Goal: Check status: Check status

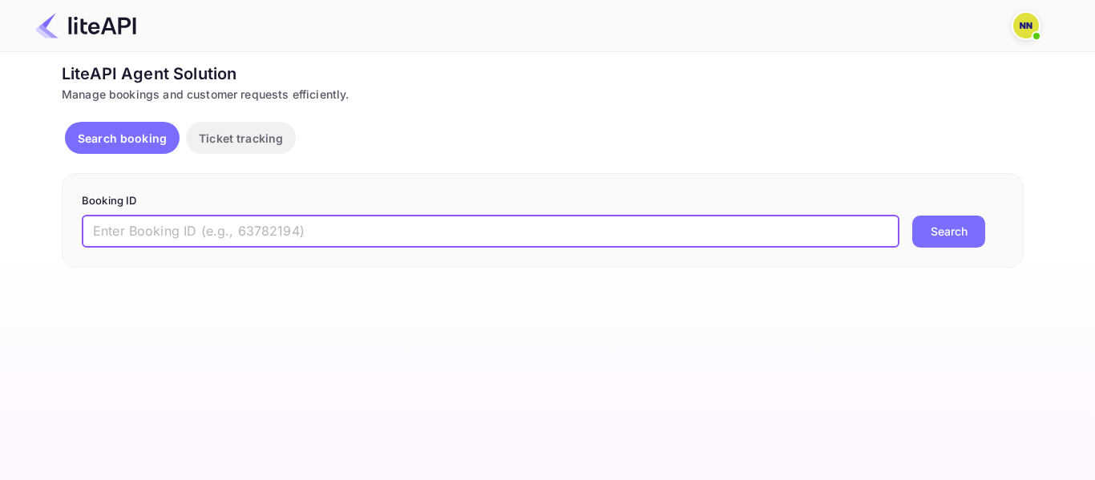
click at [548, 230] on input "text" at bounding box center [491, 232] width 818 height 32
paste input "5324958"
type input "5324958"
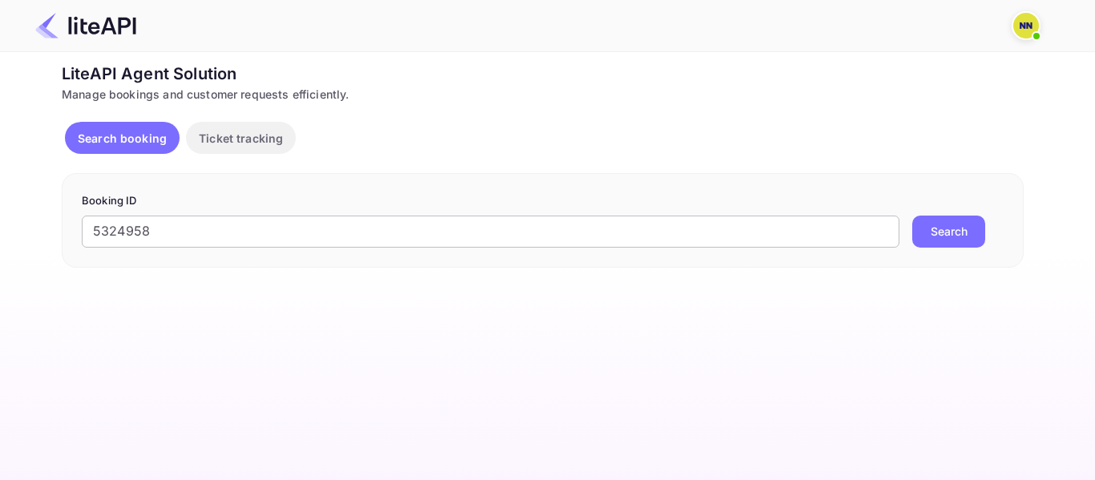
click at [912, 216] on button "Search" at bounding box center [948, 232] width 73 height 32
click at [287, 141] on button "Ticket tracking" at bounding box center [241, 138] width 110 height 32
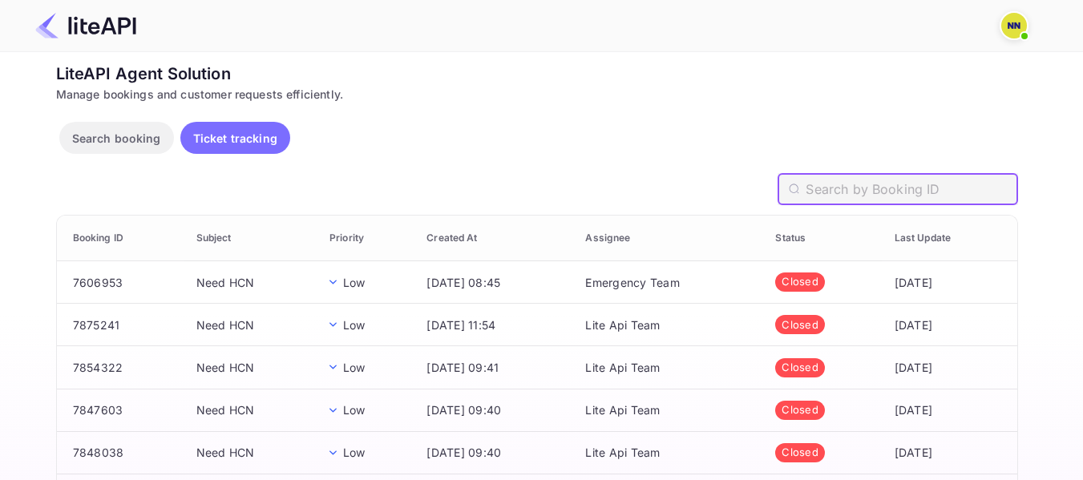
click at [825, 200] on input "text" at bounding box center [912, 189] width 212 height 32
paste input "5324958"
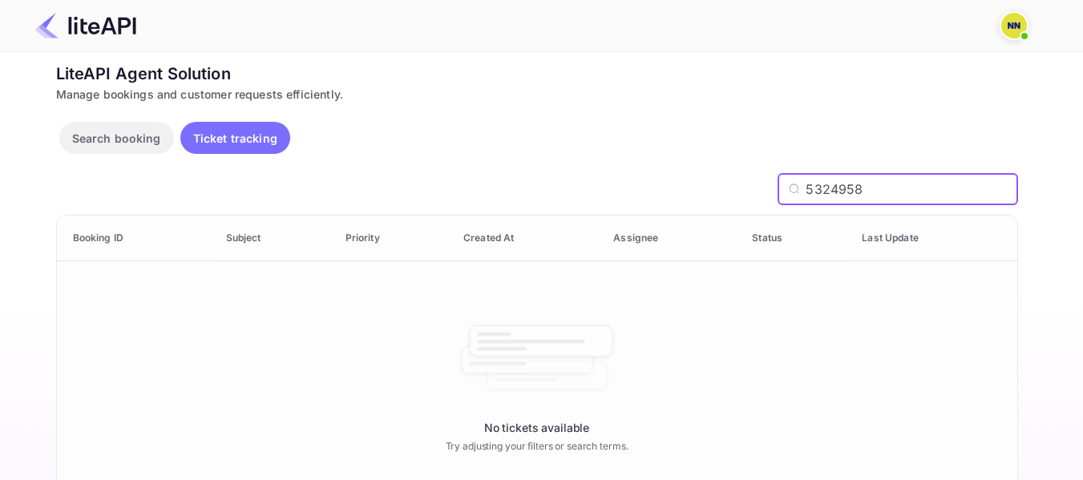
type input "5324958"
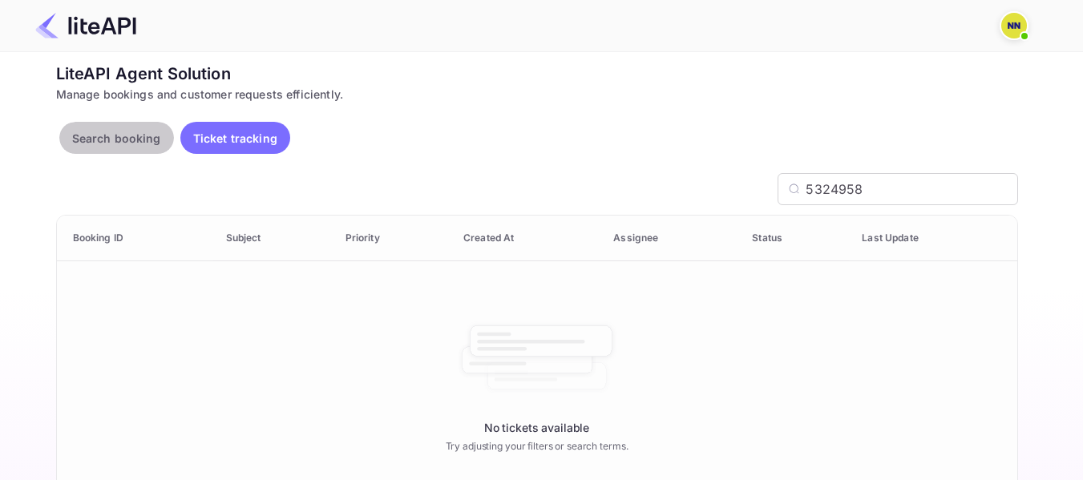
click at [127, 132] on p "Search booking" at bounding box center [116, 138] width 89 height 17
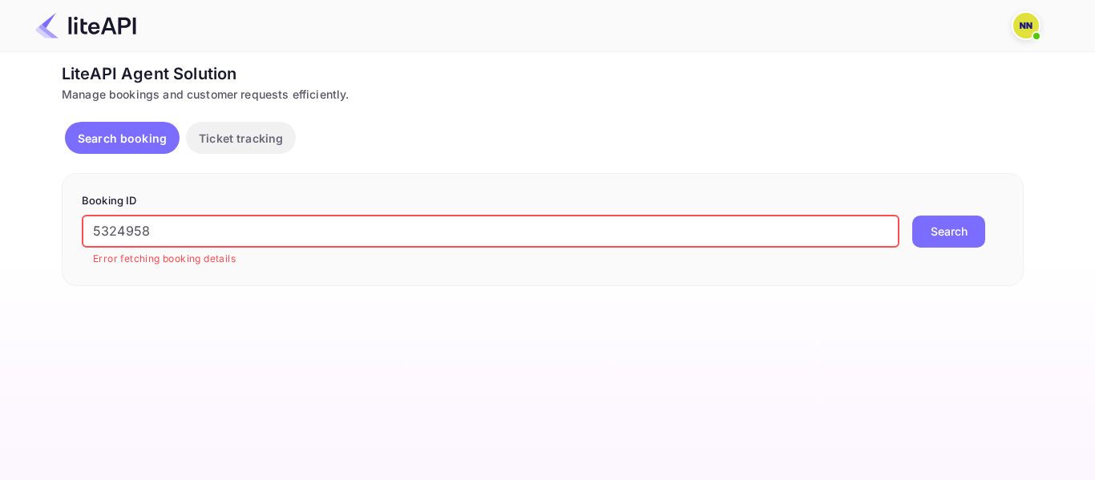
click at [384, 233] on input "5324958" at bounding box center [491, 232] width 818 height 32
paste input "6066454"
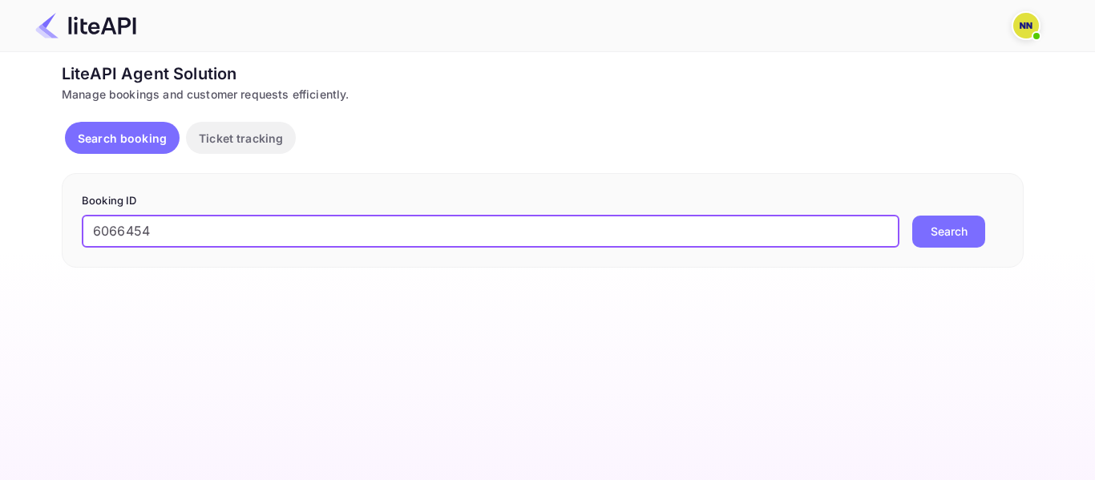
click at [912, 216] on button "Search" at bounding box center [948, 232] width 73 height 32
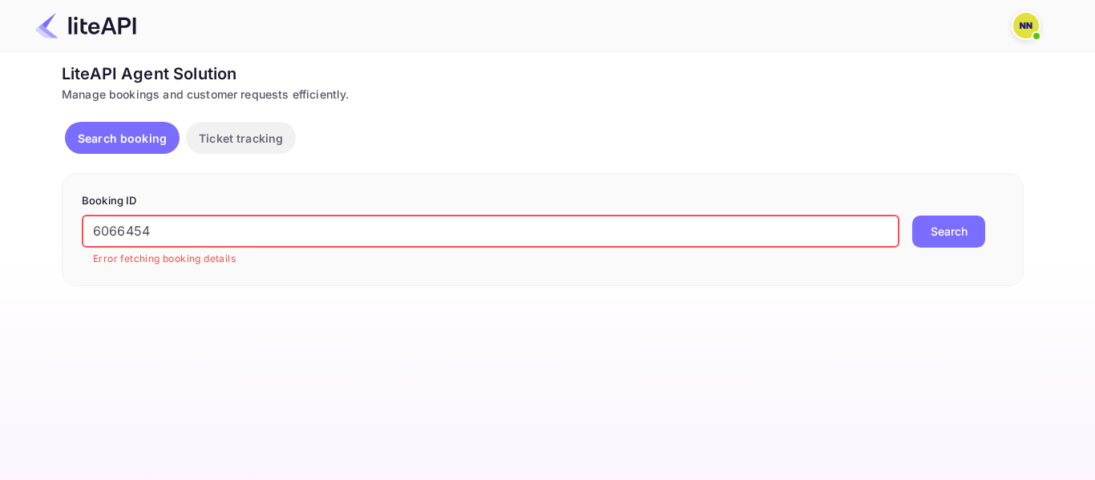
paste input "4194098"
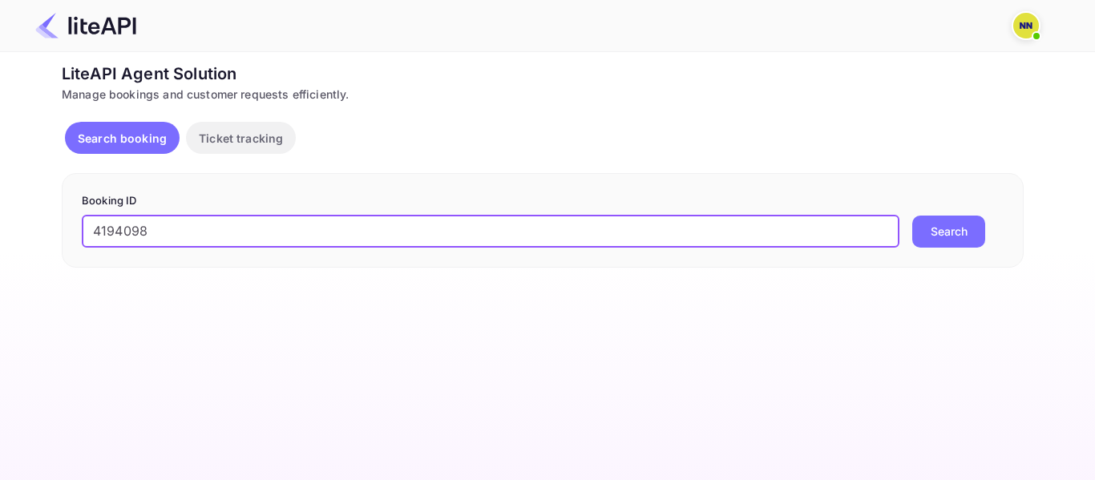
click at [912, 216] on button "Search" at bounding box center [948, 232] width 73 height 32
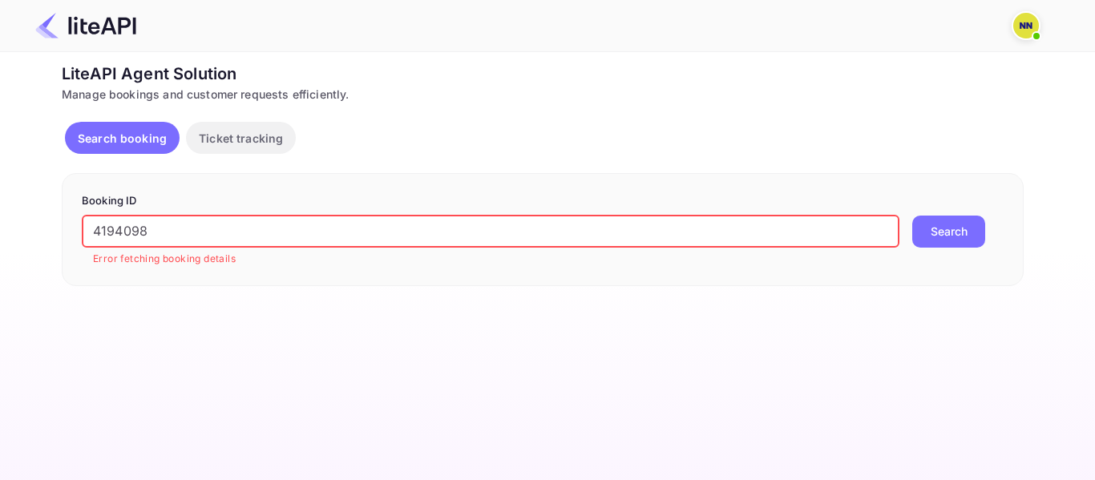
paste input "1LKUNRIJU"
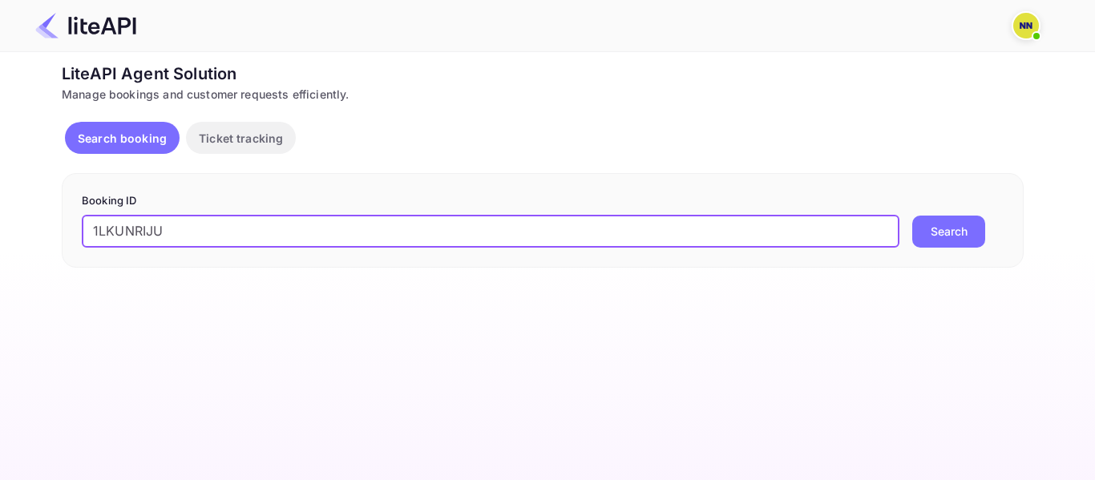
type input "1LKUNRIJU"
click at [912, 216] on button "Search" at bounding box center [948, 232] width 73 height 32
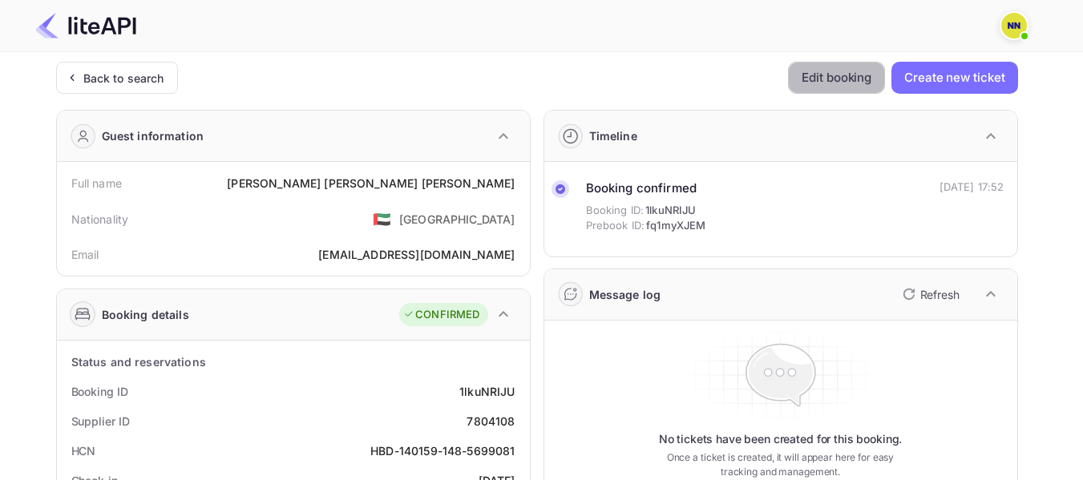
click at [846, 69] on button "Edit booking" at bounding box center [836, 78] width 97 height 32
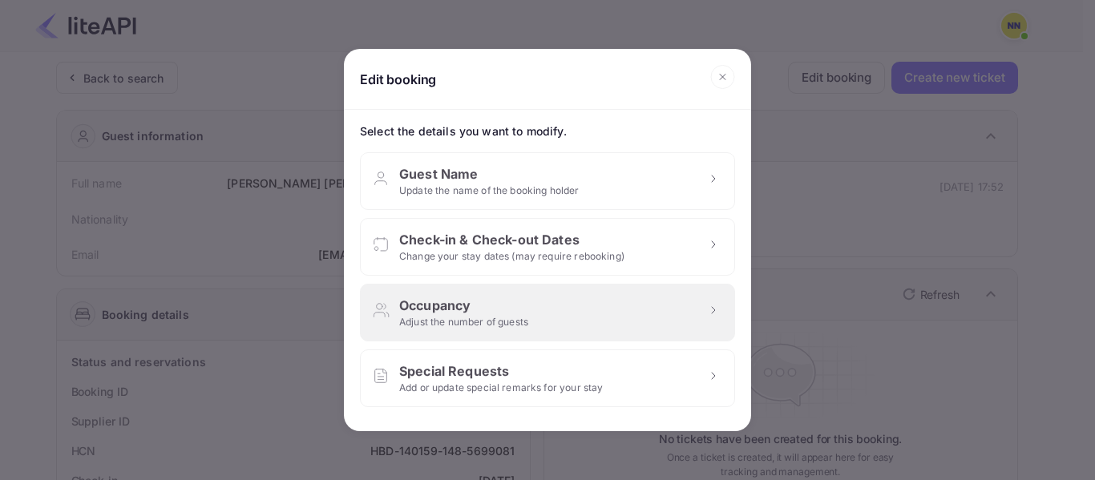
click at [518, 320] on div "Adjust the number of guests" at bounding box center [463, 322] width 129 height 14
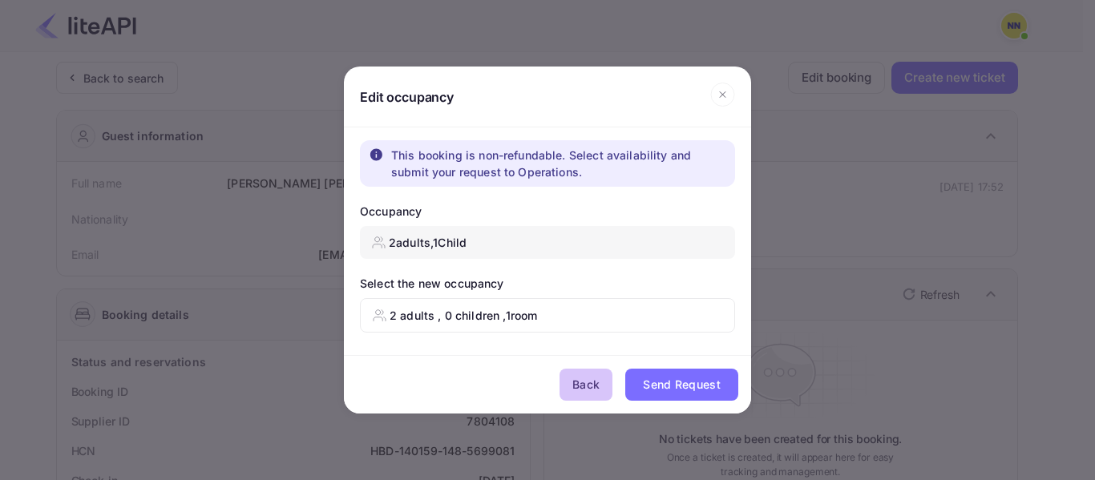
click at [604, 380] on button "Back" at bounding box center [585, 385] width 53 height 32
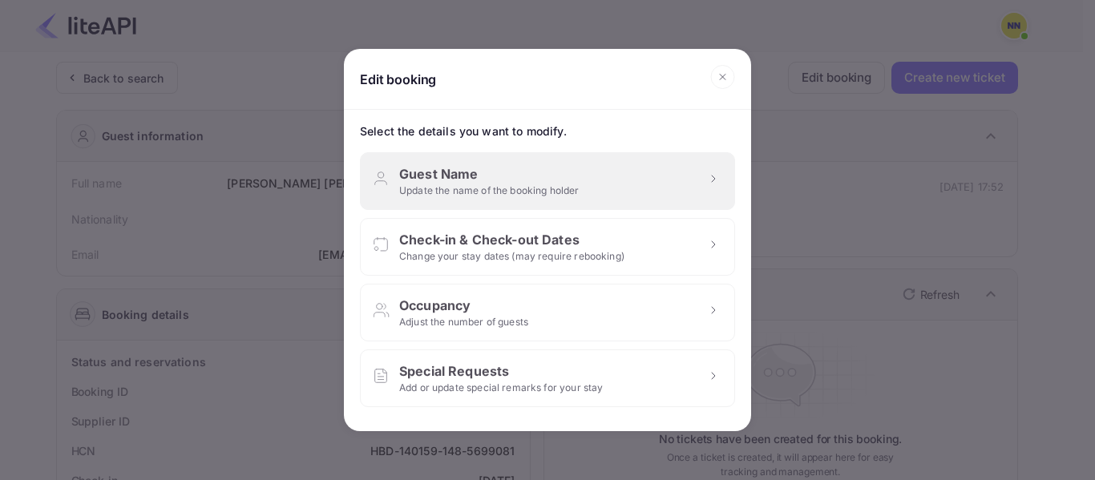
click at [564, 197] on div "Guest Name Update the name of the booking holder" at bounding box center [547, 181] width 375 height 58
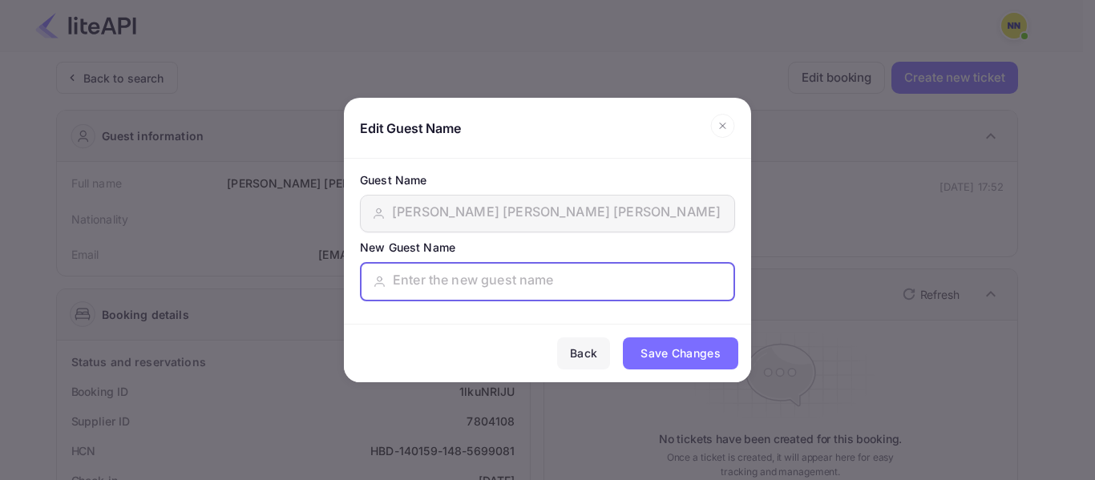
click at [508, 277] on input "text" at bounding box center [557, 281] width 329 height 23
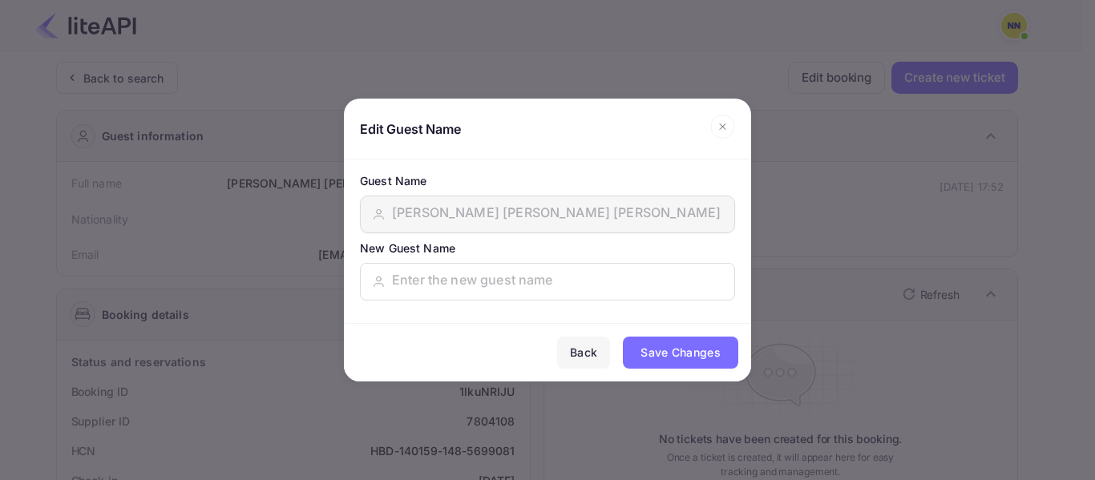
click at [588, 353] on div "Back" at bounding box center [583, 352] width 27 height 19
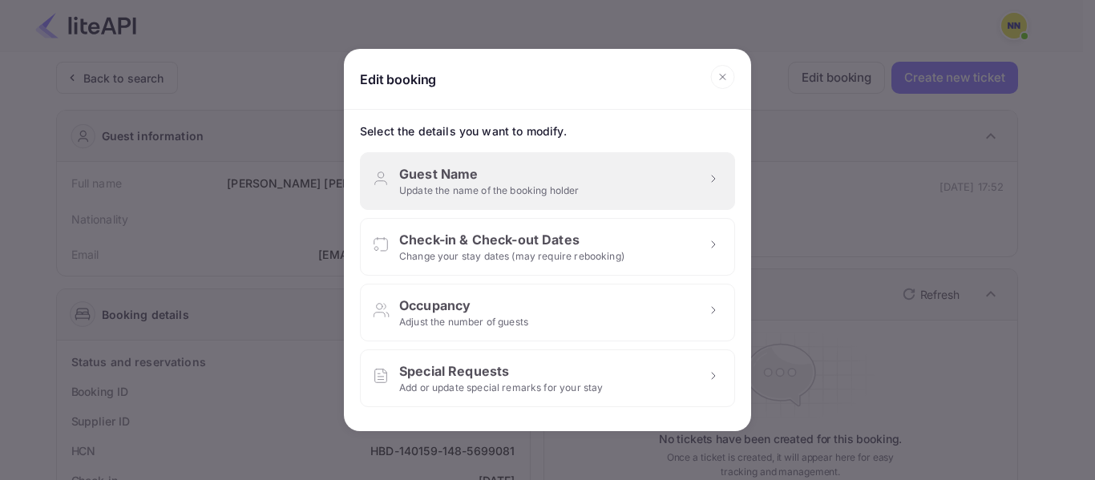
click at [534, 189] on div "Update the name of the booking holder" at bounding box center [489, 191] width 180 height 14
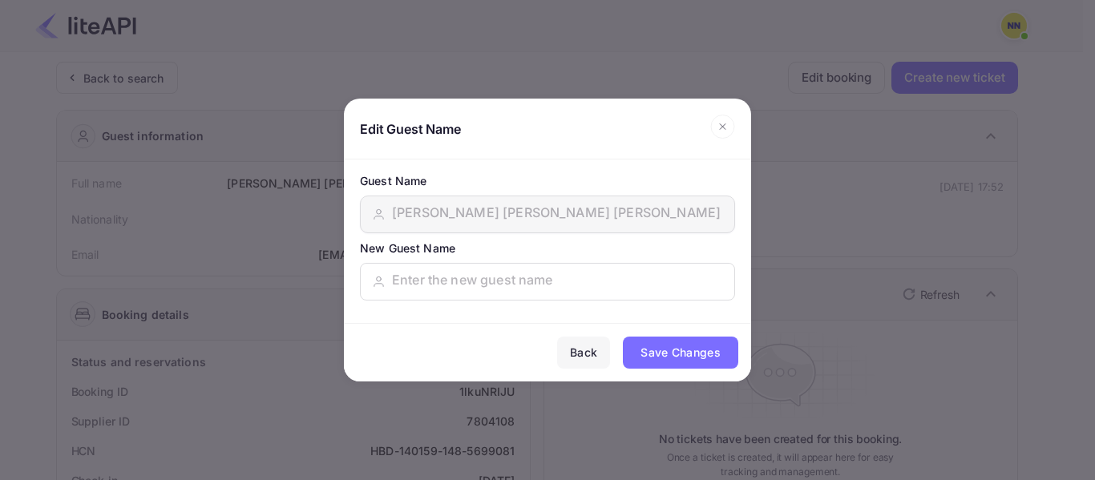
click at [719, 126] on icon at bounding box center [722, 127] width 25 height 24
